Goal: Navigation & Orientation: Find specific page/section

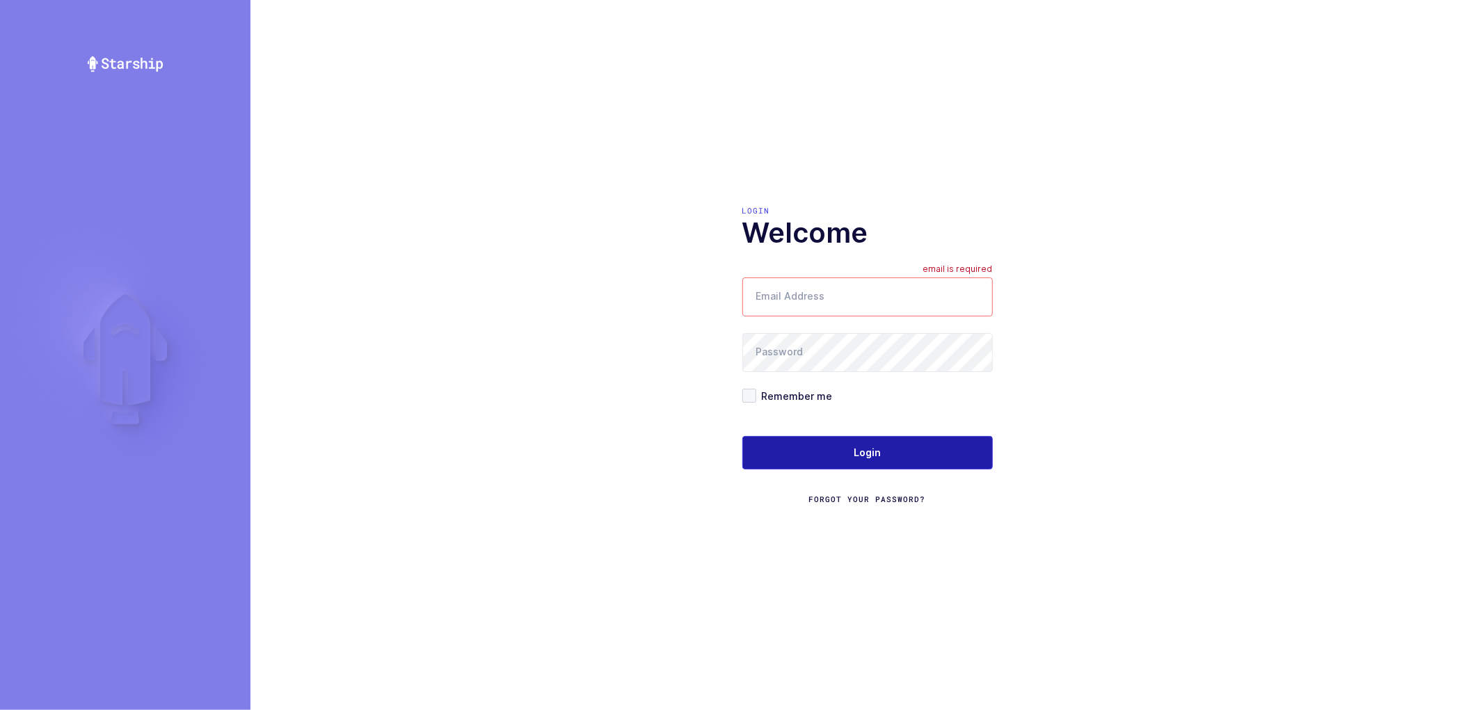
type input "[PERSON_NAME][EMAIL_ADDRESS][DOMAIN_NAME]"
click at [871, 449] on span "Login" at bounding box center [867, 453] width 27 height 14
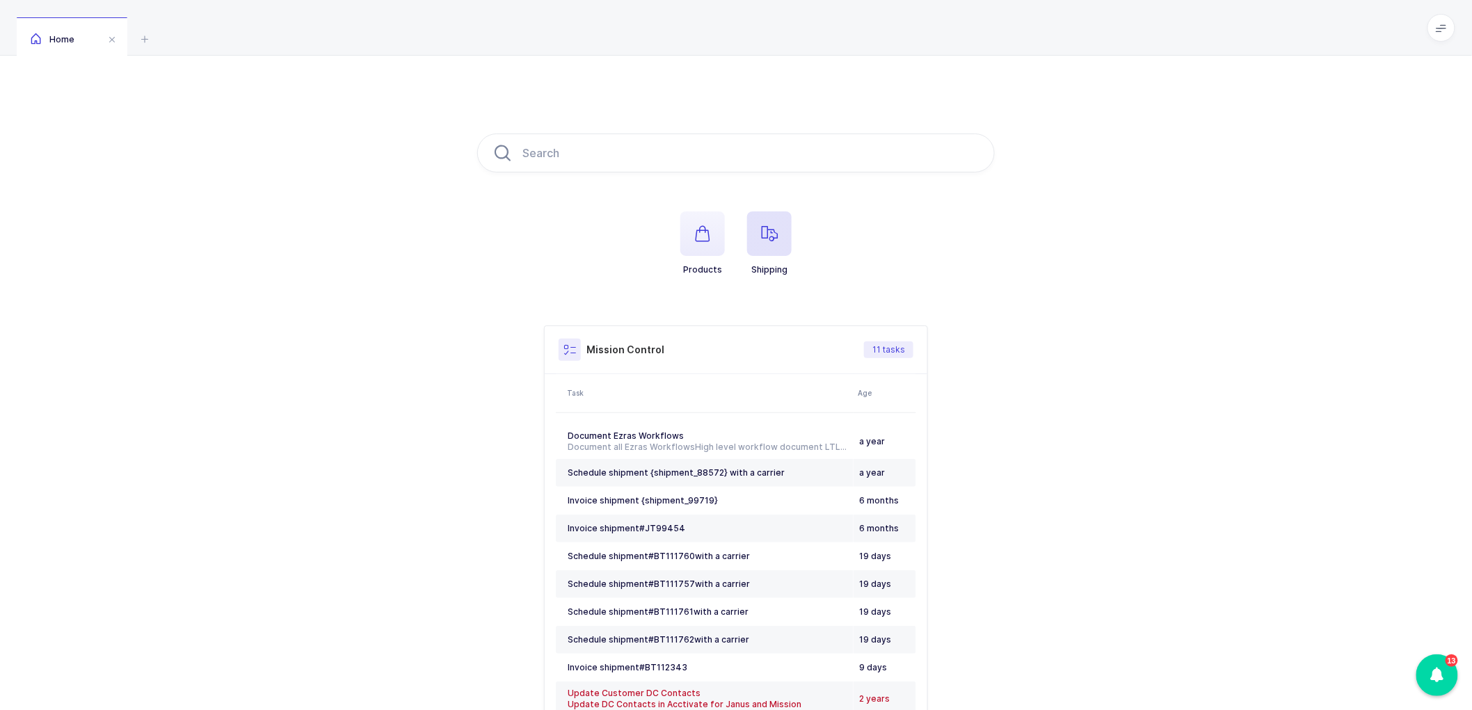
click at [767, 238] on icon "button" at bounding box center [769, 233] width 17 height 17
